Goal: Task Accomplishment & Management: Use online tool/utility

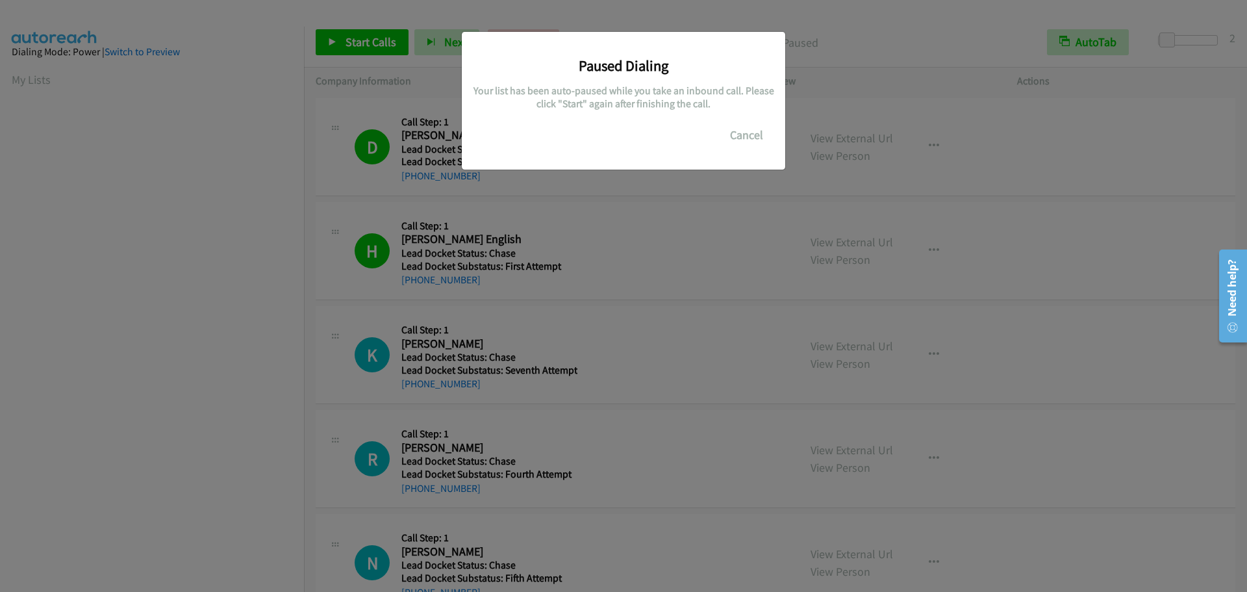
scroll to position [137, 0]
click at [735, 134] on button "Cancel" at bounding box center [747, 135] width 58 height 26
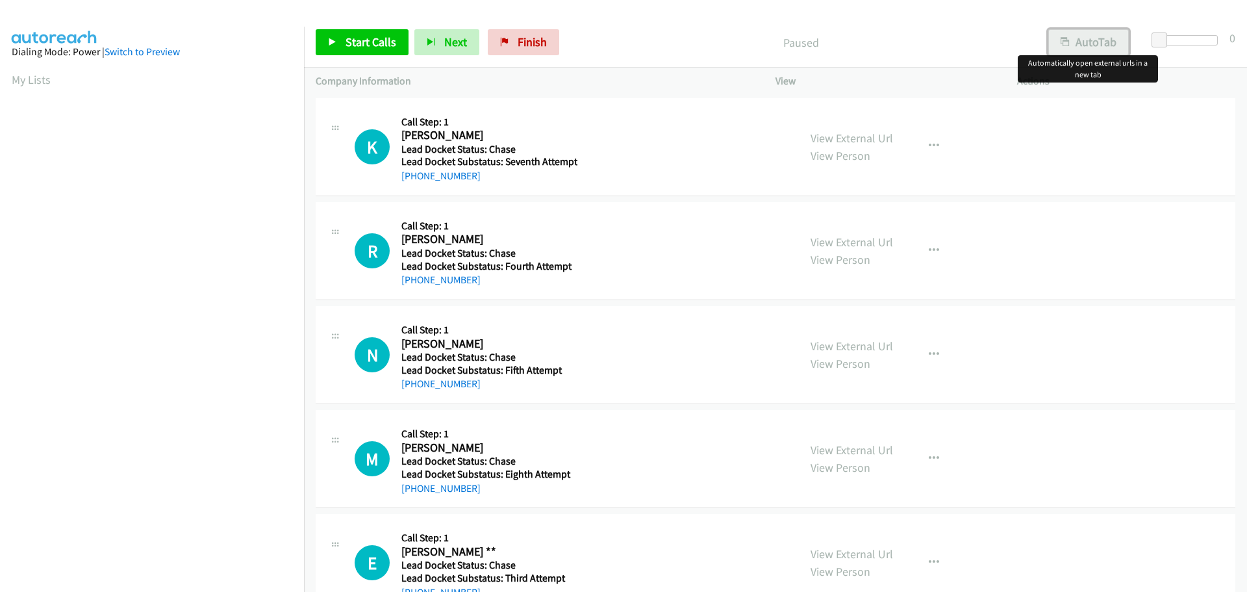
drag, startPoint x: 1076, startPoint y: 35, endPoint x: 1204, endPoint y: 36, distance: 127.9
click at [1077, 35] on button "AutoTab" at bounding box center [1088, 42] width 81 height 26
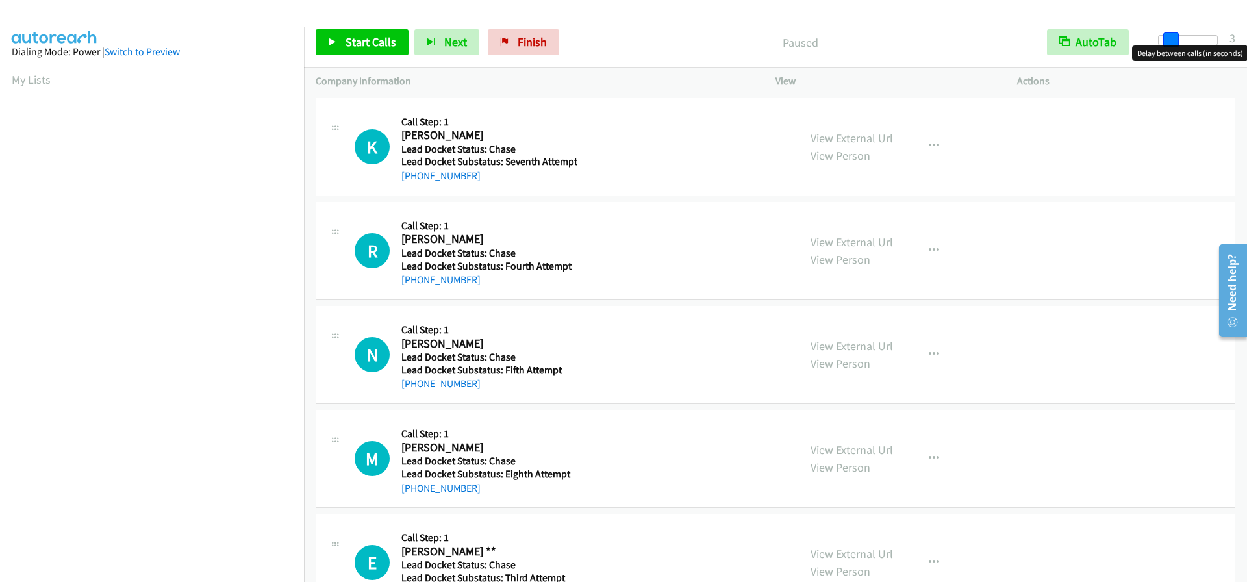
drag, startPoint x: 1158, startPoint y: 38, endPoint x: 1171, endPoint y: 38, distance: 13.0
click at [1171, 38] on span at bounding box center [1171, 40] width 16 height 16
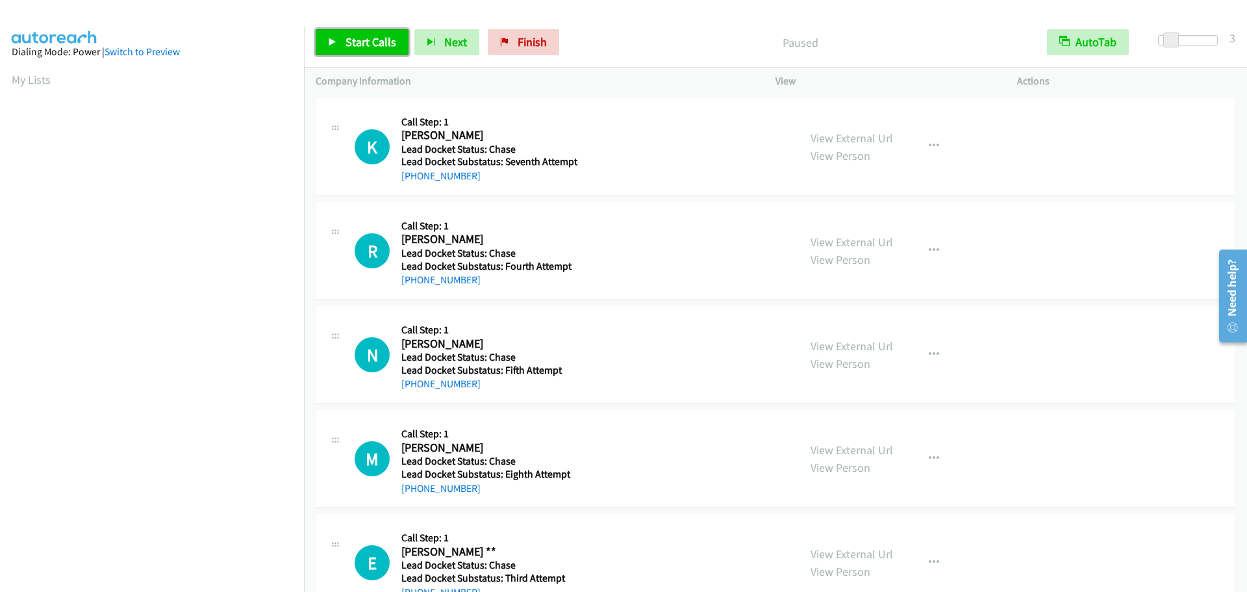
click at [391, 36] on span "Start Calls" at bounding box center [370, 41] width 51 height 15
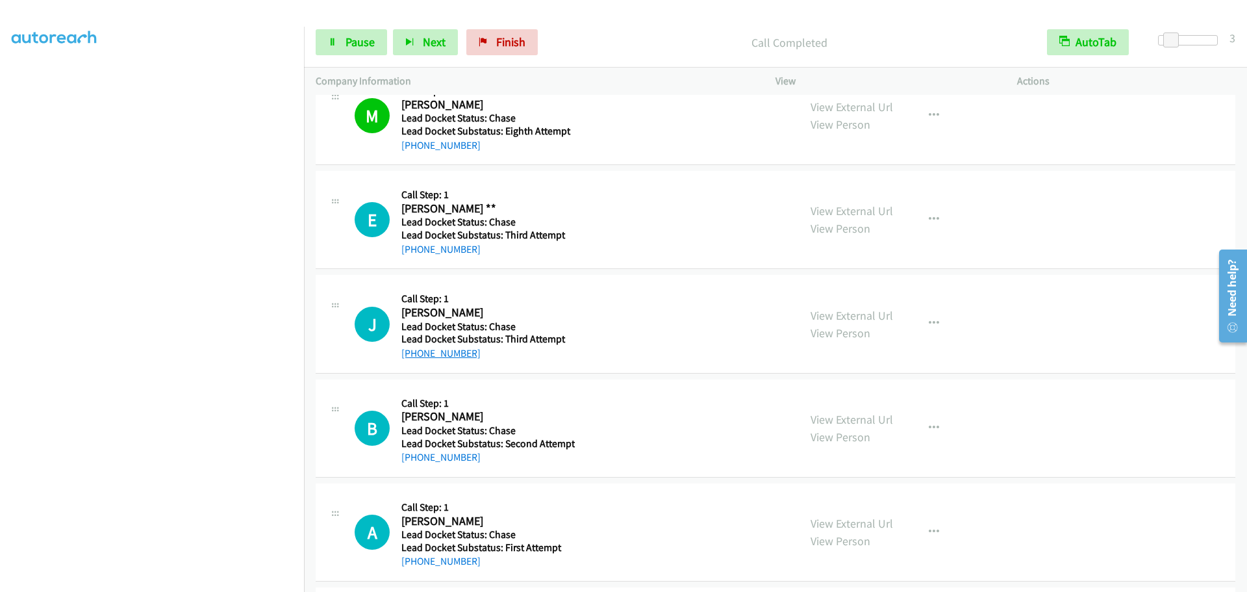
scroll to position [390, 0]
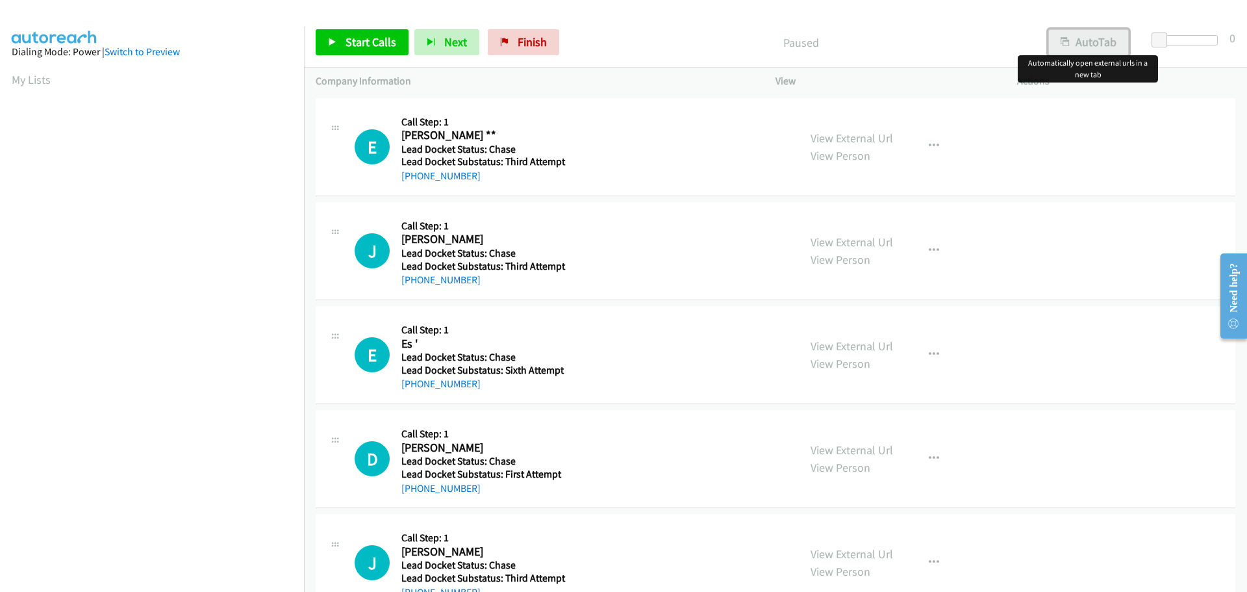
click at [1110, 33] on button "AutoTab" at bounding box center [1088, 42] width 81 height 26
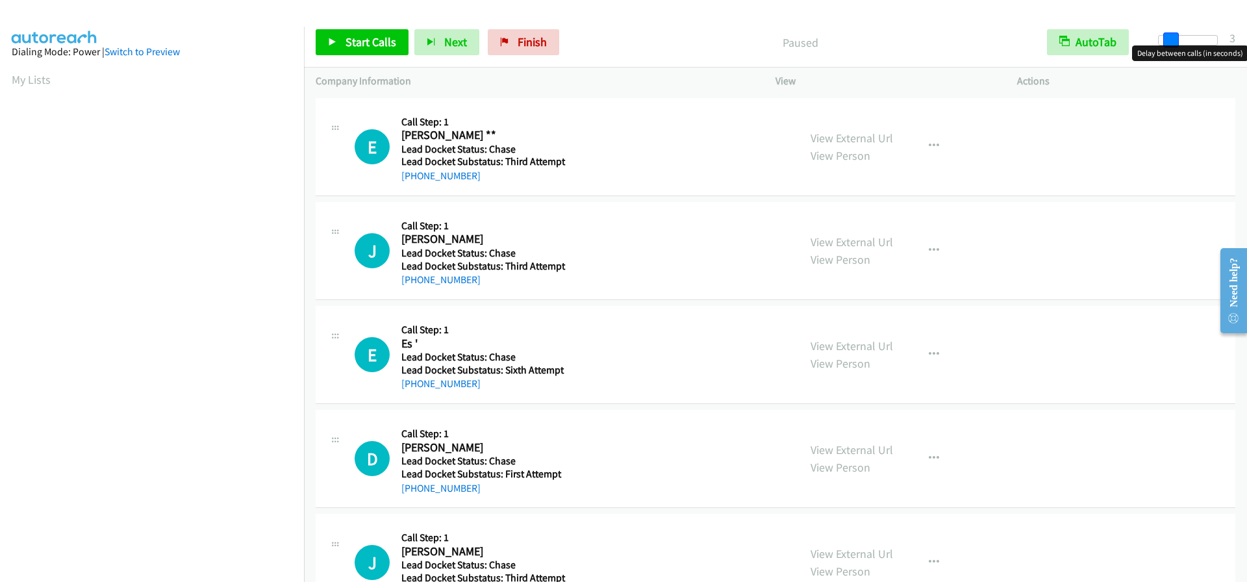
drag, startPoint x: 1156, startPoint y: 38, endPoint x: 1166, endPoint y: 41, distance: 9.5
click at [1166, 41] on span at bounding box center [1171, 40] width 16 height 16
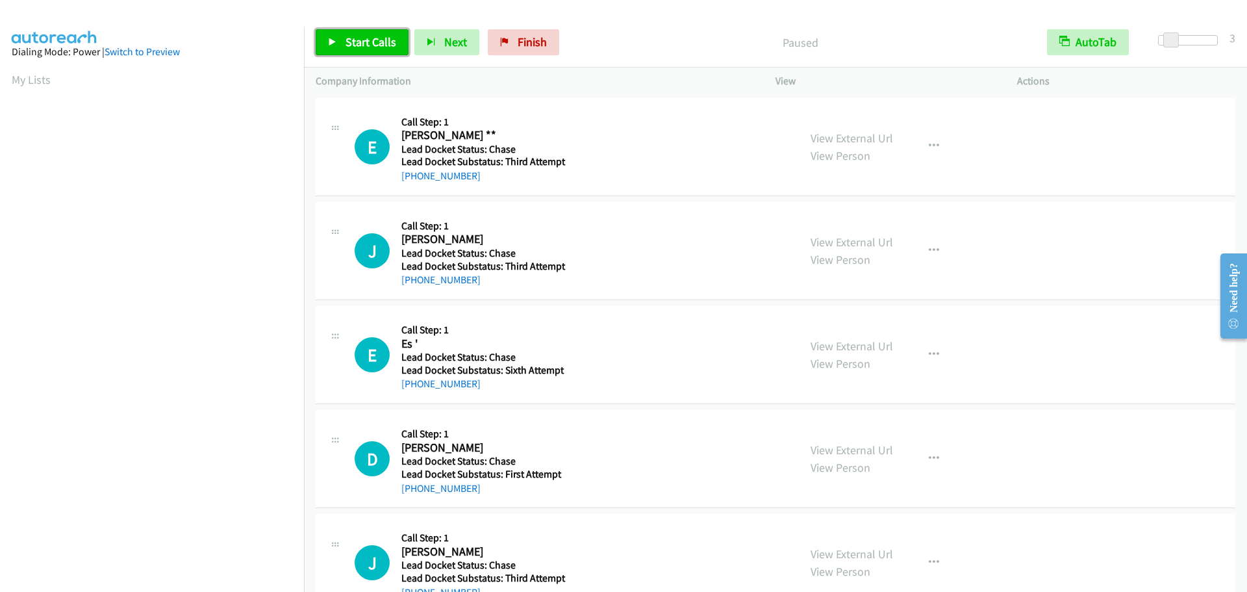
click at [379, 40] on span "Start Calls" at bounding box center [370, 41] width 51 height 15
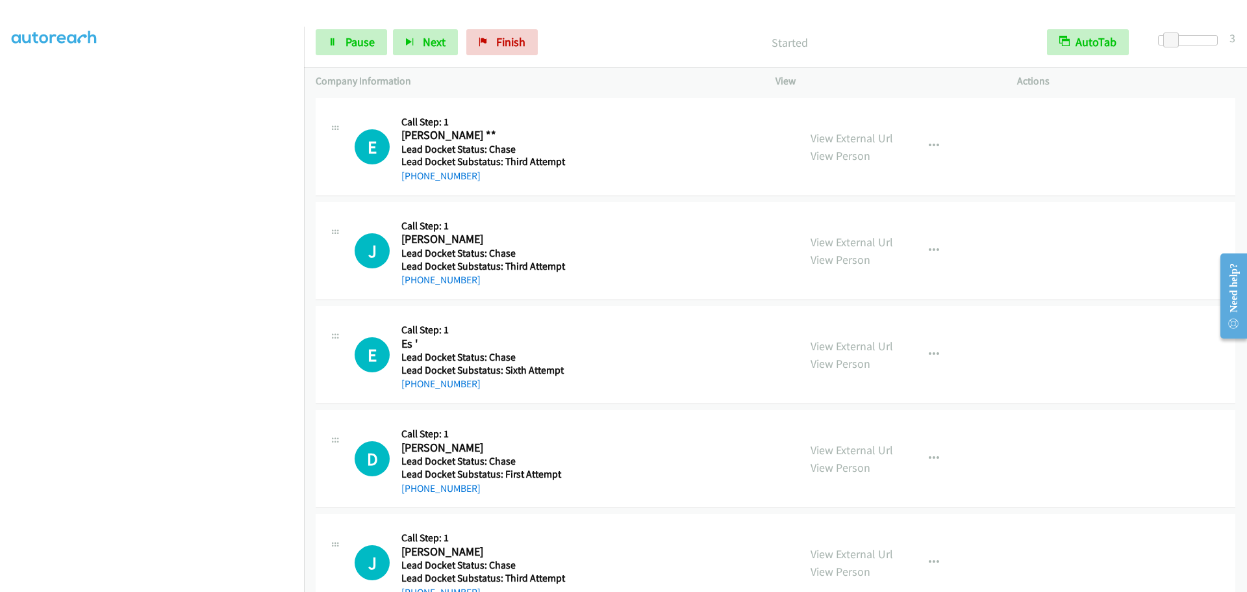
scroll to position [136, 0]
click at [427, 31] on button "Next" at bounding box center [425, 42] width 65 height 26
click at [427, 44] on span "Next" at bounding box center [434, 41] width 23 height 15
click at [405, 211] on div "J Callback Scheduled Call Step: 1 [PERSON_NAME] [GEOGRAPHIC_DATA]/[GEOGRAPHIC_D…" at bounding box center [775, 251] width 919 height 98
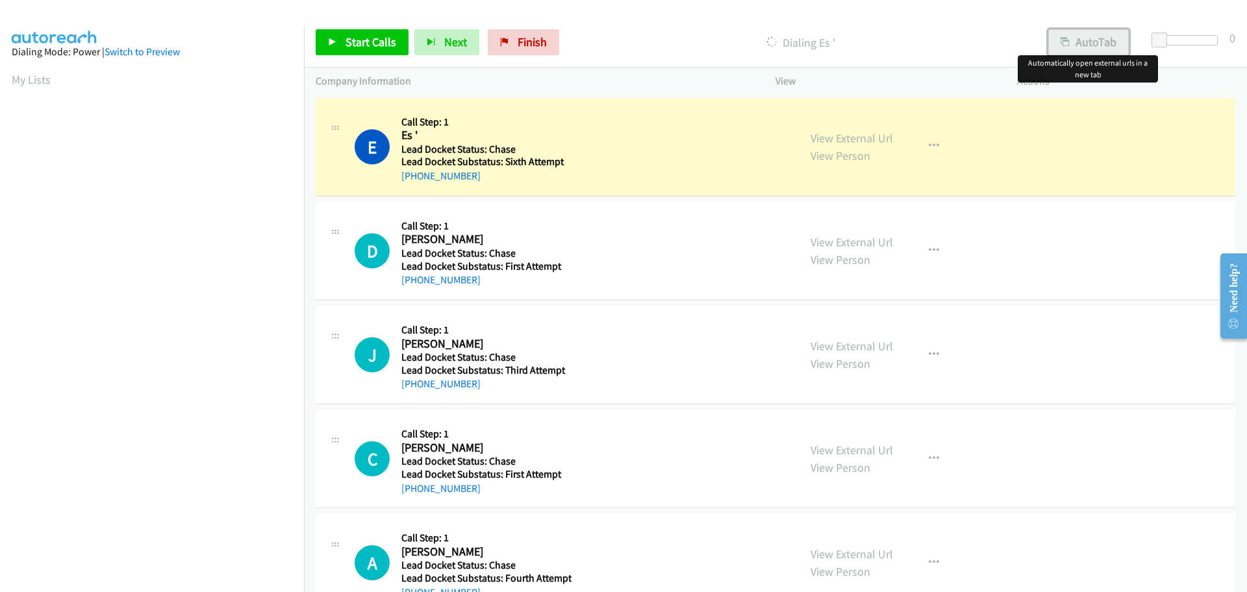
click at [1077, 42] on button "AutoTab" at bounding box center [1088, 42] width 81 height 26
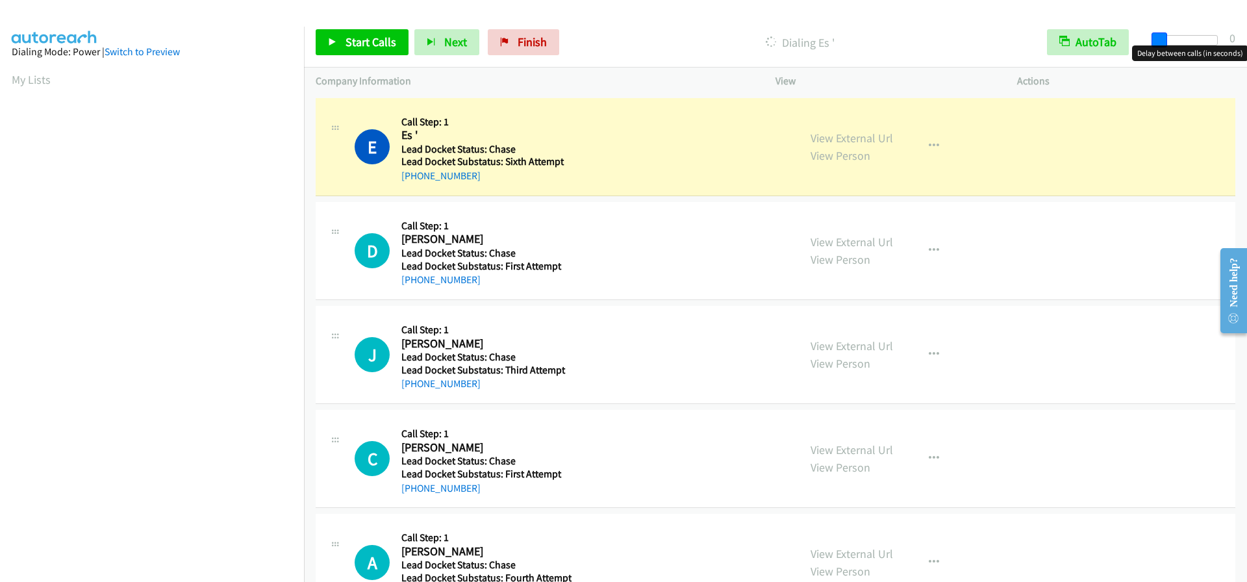
click at [1157, 38] on span at bounding box center [1159, 40] width 16 height 16
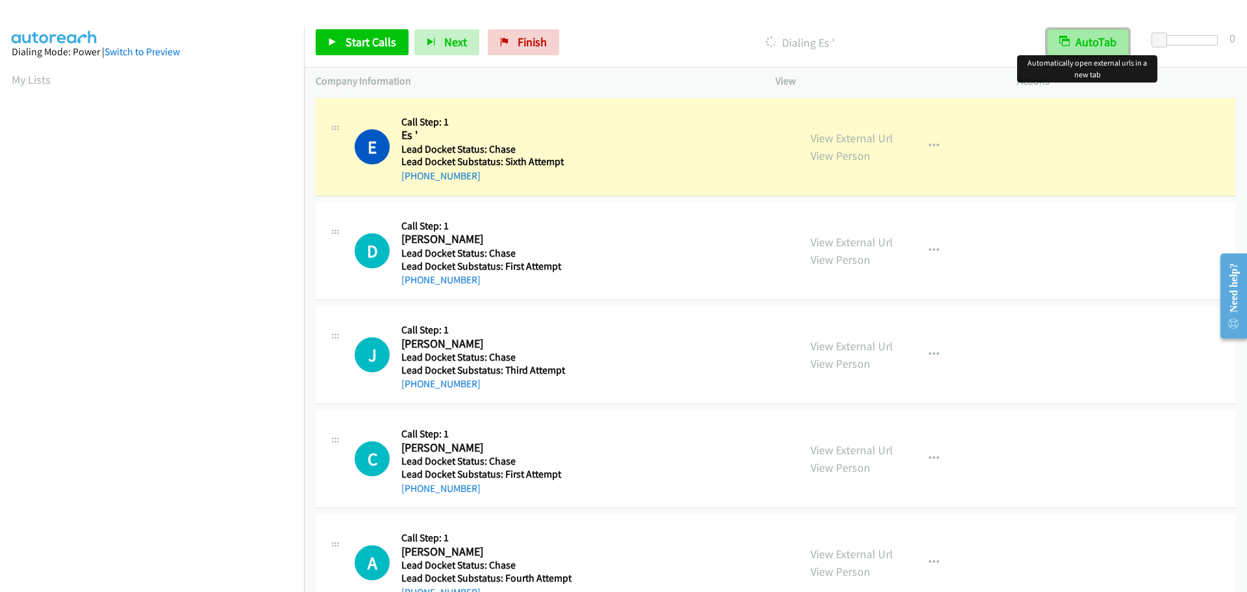
click at [1114, 43] on button "AutoTab" at bounding box center [1088, 42] width 82 height 26
drag, startPoint x: 479, startPoint y: 175, endPoint x: 414, endPoint y: 182, distance: 65.9
click at [414, 182] on div "[PHONE_NUMBER]" at bounding box center [485, 176] width 169 height 16
copy link "972-977-0552"
click at [383, 48] on span "Start Calls" at bounding box center [370, 41] width 51 height 15
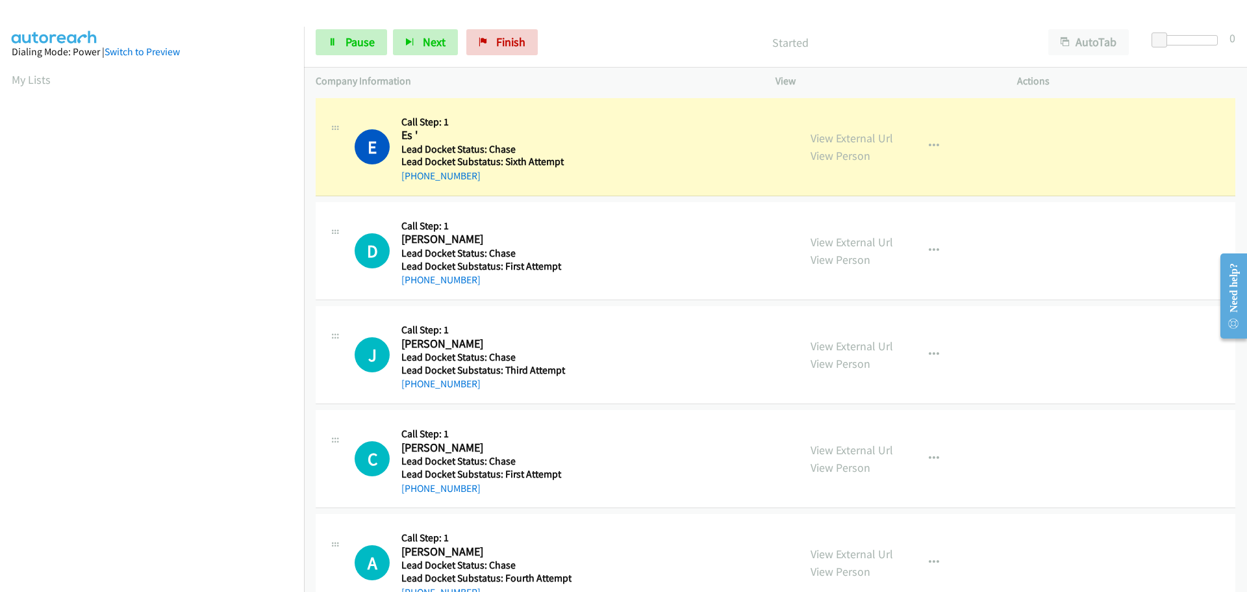
click at [497, 199] on td "D Callback Scheduled Call Step: 1 Dale Jones America/Denver Lead Docket Status:…" at bounding box center [775, 251] width 943 height 104
drag, startPoint x: 479, startPoint y: 280, endPoint x: 410, endPoint y: 275, distance: 68.4
click at [410, 275] on div "[PHONE_NUMBER]" at bounding box center [485, 280] width 169 height 16
copy link "801-920-1718"
